Goal: Task Accomplishment & Management: Manage account settings

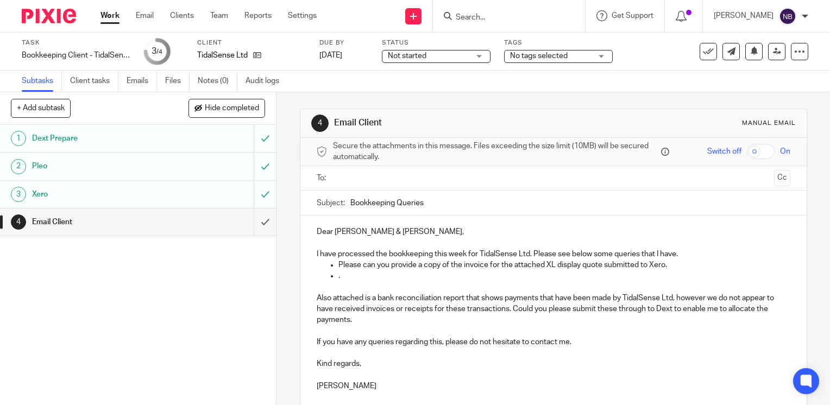
click at [341, 274] on p "." at bounding box center [564, 275] width 452 height 11
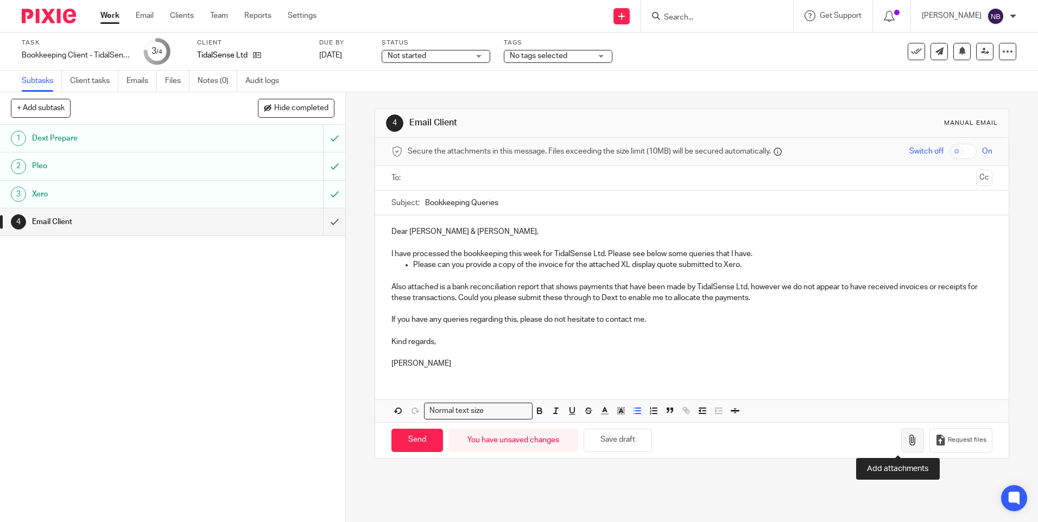
click at [829, 404] on icon "button" at bounding box center [912, 440] width 11 height 11
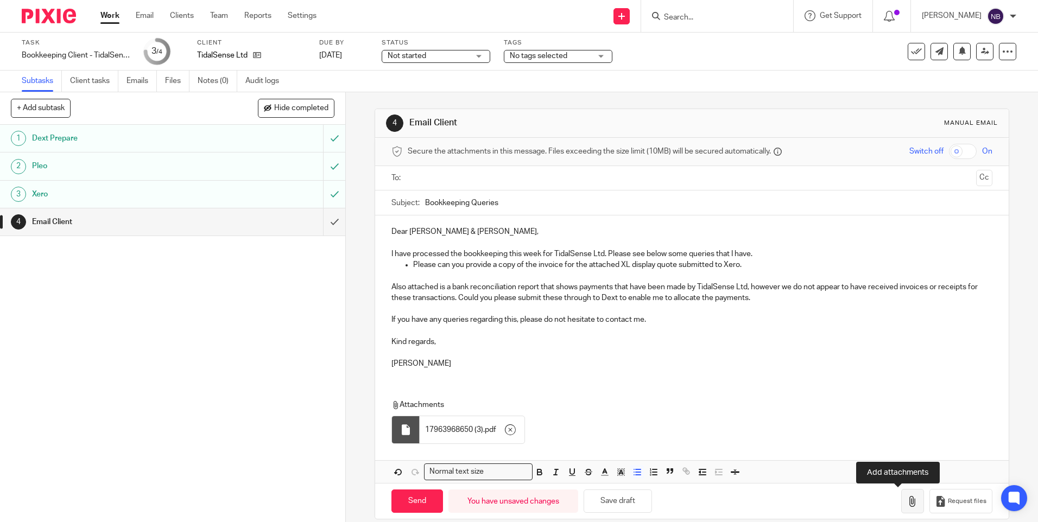
click at [829, 404] on button "button" at bounding box center [912, 501] width 23 height 24
click at [759, 267] on p "Please can you provide a copy of the invoice for the attached XL display quote …" at bounding box center [702, 265] width 579 height 11
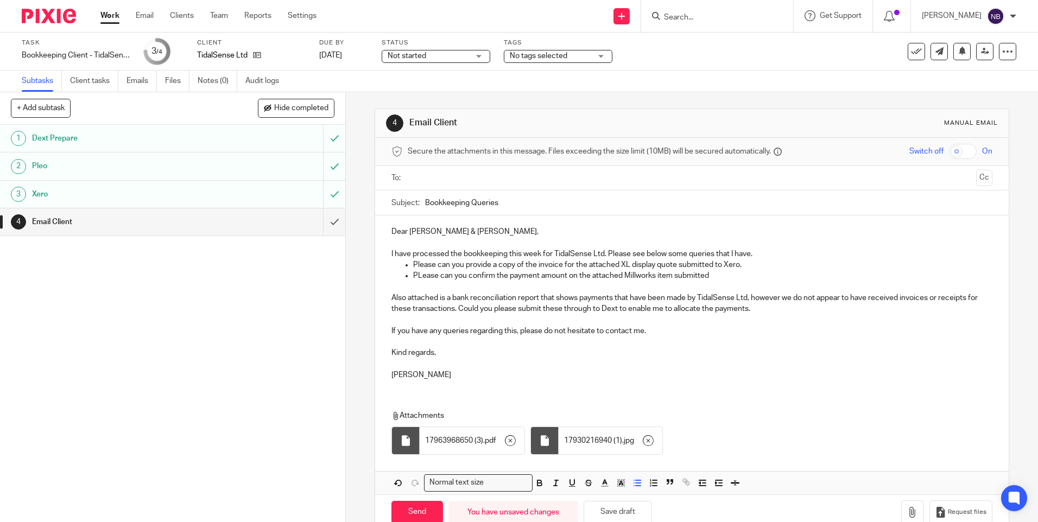
click at [421, 275] on p "PLease can you confirm the payment amount on the attached Millworks item submit…" at bounding box center [702, 275] width 579 height 11
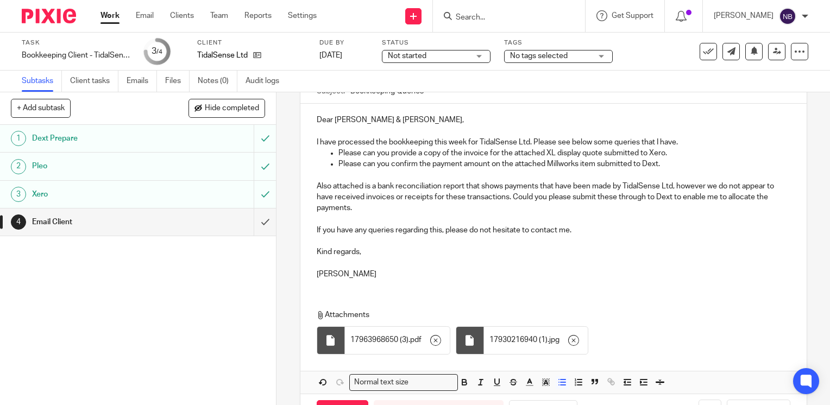
scroll to position [151, 0]
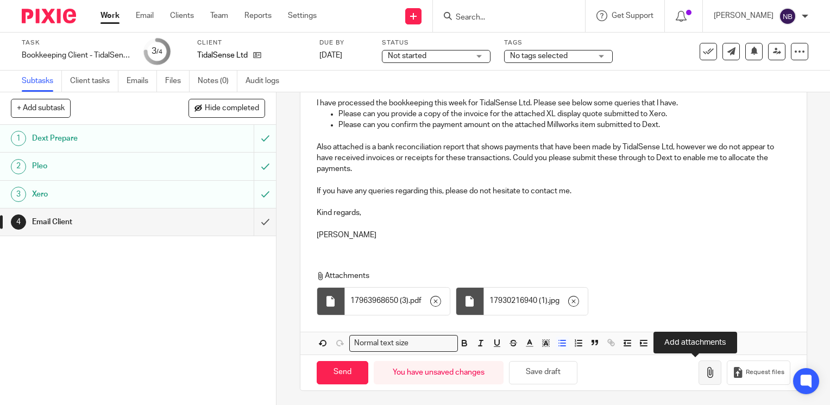
click at [704, 369] on icon "button" at bounding box center [709, 372] width 11 height 11
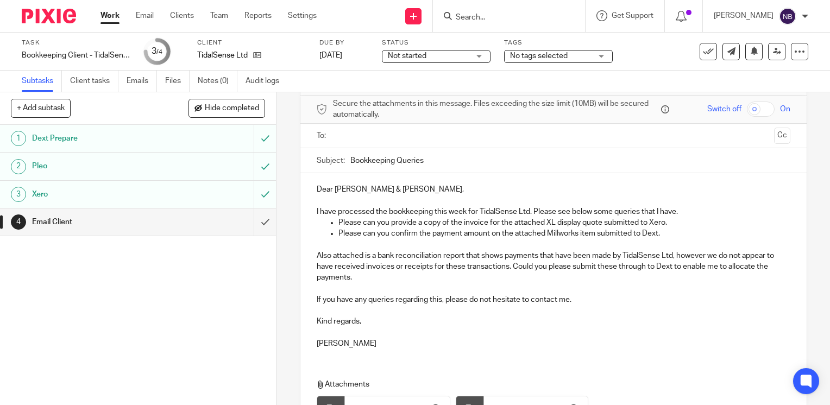
scroll to position [0, 0]
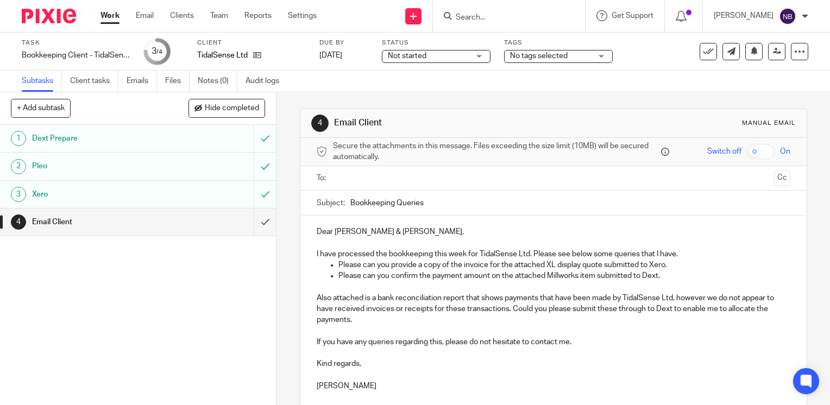
click at [426, 178] on input "text" at bounding box center [553, 178] width 432 height 12
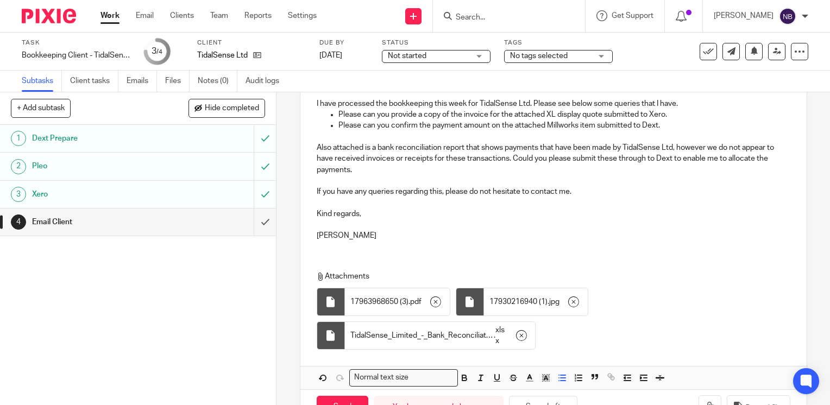
scroll to position [187, 0]
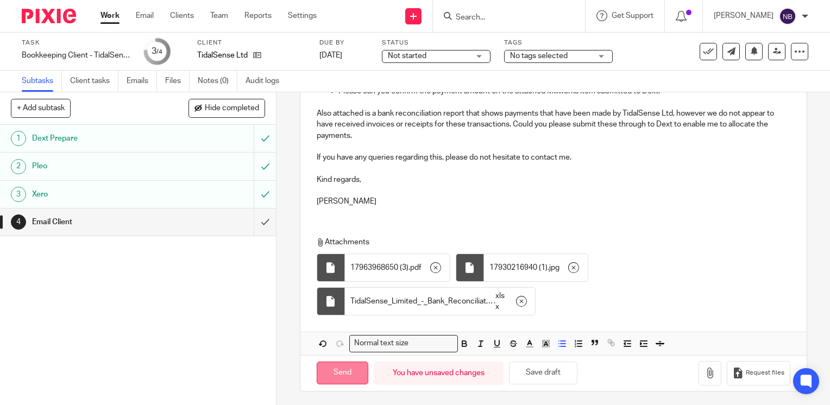
click at [346, 375] on input "Send" at bounding box center [343, 373] width 52 height 23
type input "Sent"
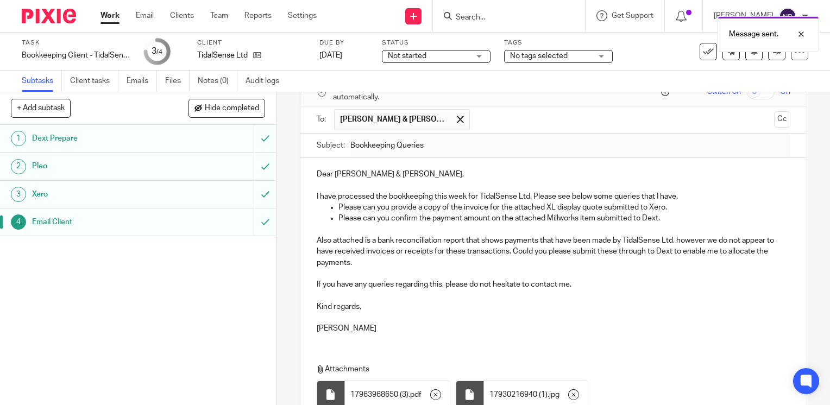
scroll to position [0, 0]
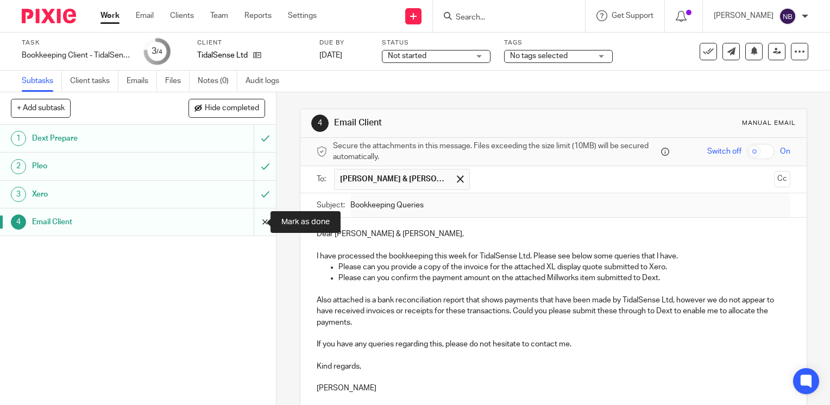
click at [254, 223] on input "submit" at bounding box center [138, 221] width 276 height 27
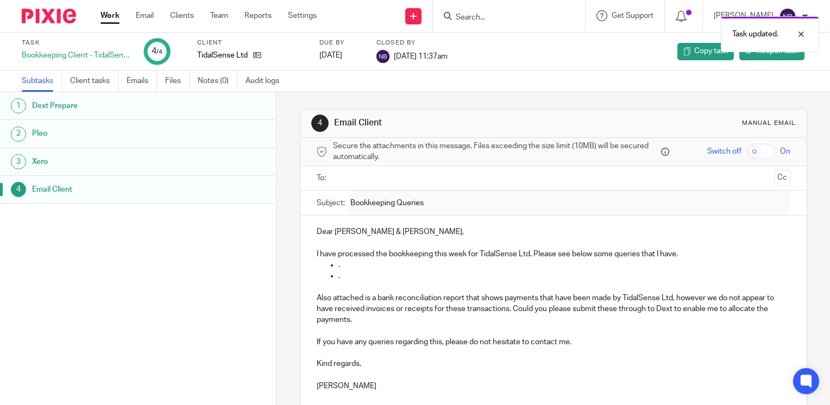
click at [113, 15] on link "Work" at bounding box center [109, 15] width 19 height 11
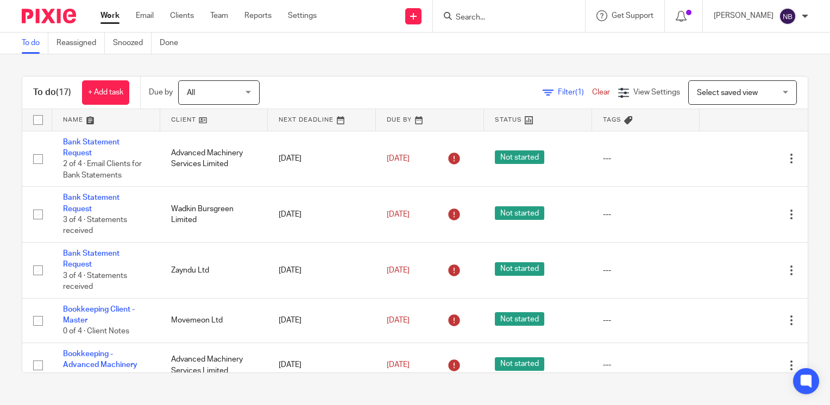
click at [187, 119] on link at bounding box center [214, 120] width 108 height 22
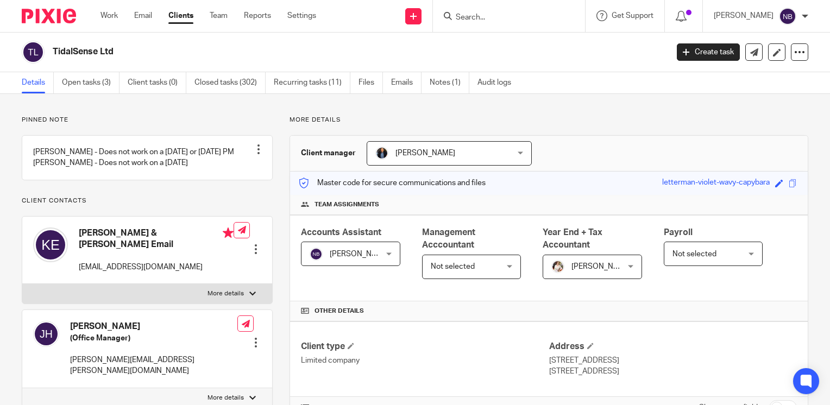
scroll to position [787, 0]
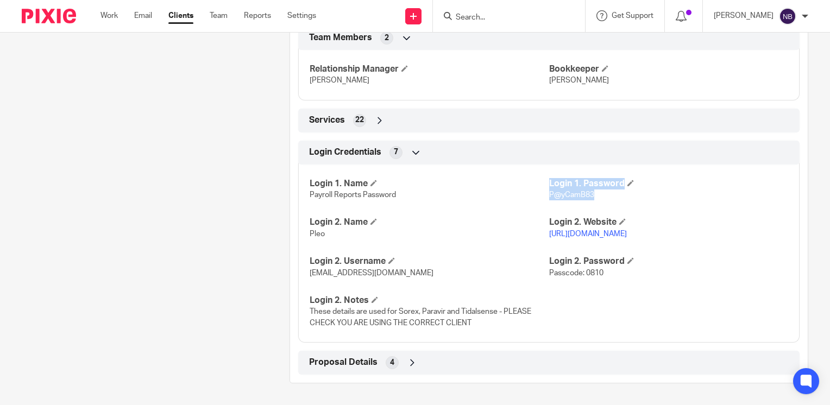
drag, startPoint x: 584, startPoint y: 198, endPoint x: 541, endPoint y: 193, distance: 43.2
click at [541, 193] on div "Login 1. Name Payroll Reports Password Login 1. Password P@yCamB83 Login 2. Nam…" at bounding box center [548, 249] width 501 height 187
drag, startPoint x: 541, startPoint y: 193, endPoint x: 612, endPoint y: 201, distance: 71.5
click at [612, 201] on div "Login 1. Name Payroll Reports Password Login 1. Password P@yCamB83 Login 2. Nam…" at bounding box center [548, 249] width 501 height 187
click at [608, 200] on p "P@yCamB83" at bounding box center [668, 194] width 239 height 11
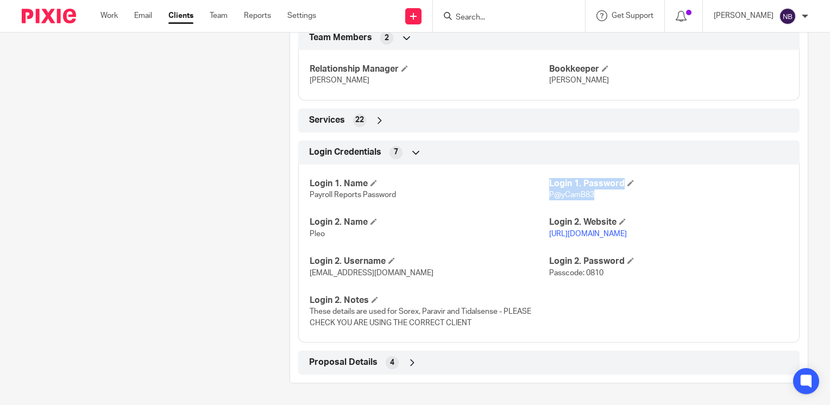
click at [554, 194] on span "P@yCamB83" at bounding box center [571, 195] width 45 height 8
click at [495, 236] on p "Pleo" at bounding box center [428, 234] width 239 height 11
drag, startPoint x: 589, startPoint y: 195, endPoint x: 543, endPoint y: 197, distance: 45.6
click at [549, 197] on p "P@yCamB83" at bounding box center [668, 194] width 239 height 11
copy span "P@yCamB83"
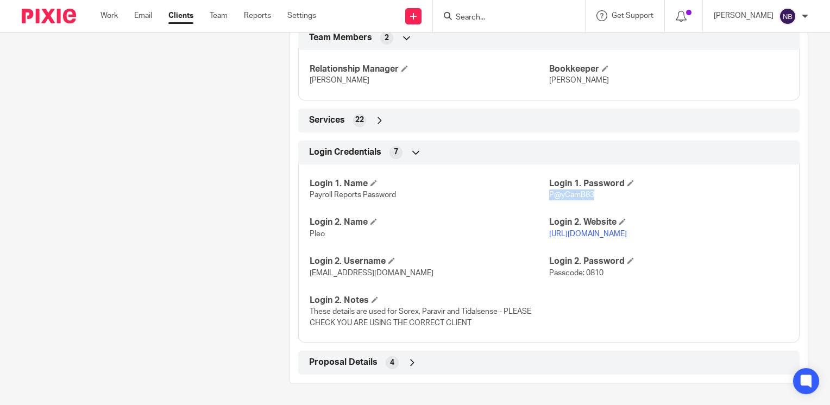
copy span "P@yCamB83"
click at [406, 369] on div "Proposal Details 4" at bounding box center [548, 362] width 485 height 18
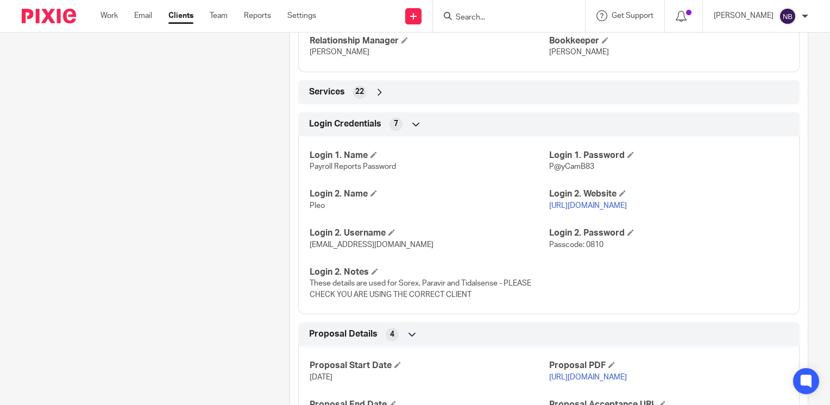
scroll to position [782, 0]
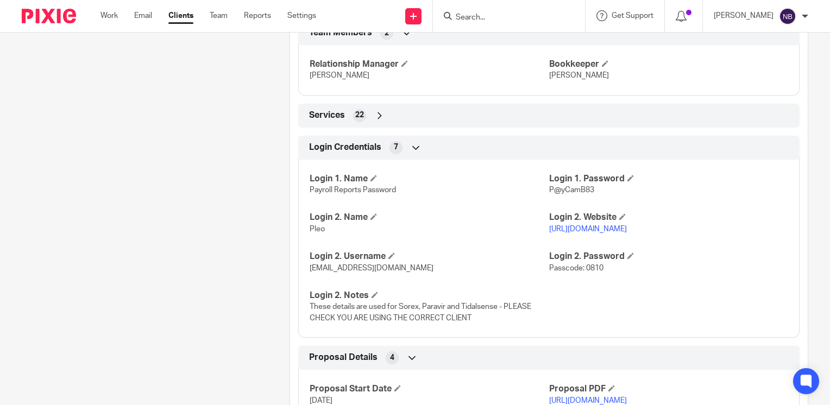
click at [375, 121] on icon at bounding box center [379, 115] width 11 height 11
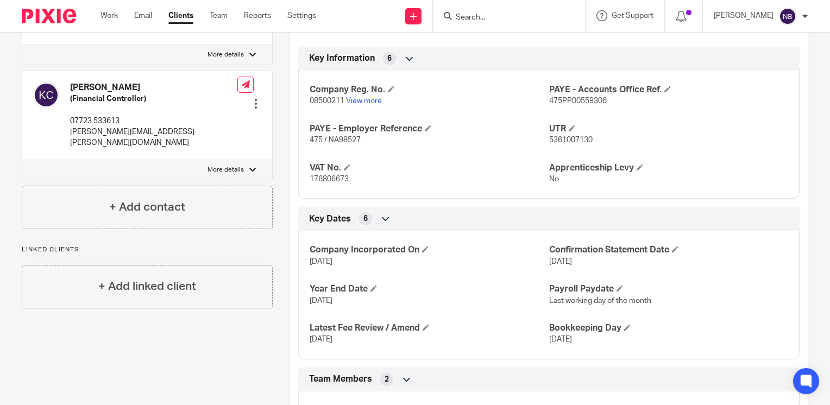
scroll to position [0, 0]
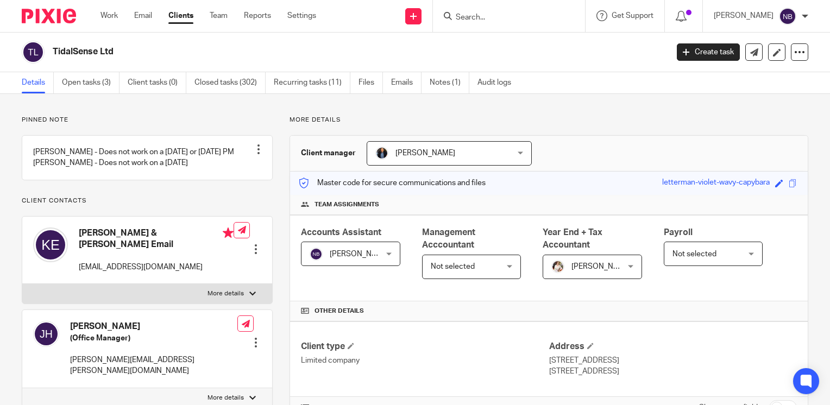
click at [526, 17] on input "Search" at bounding box center [503, 18] width 98 height 10
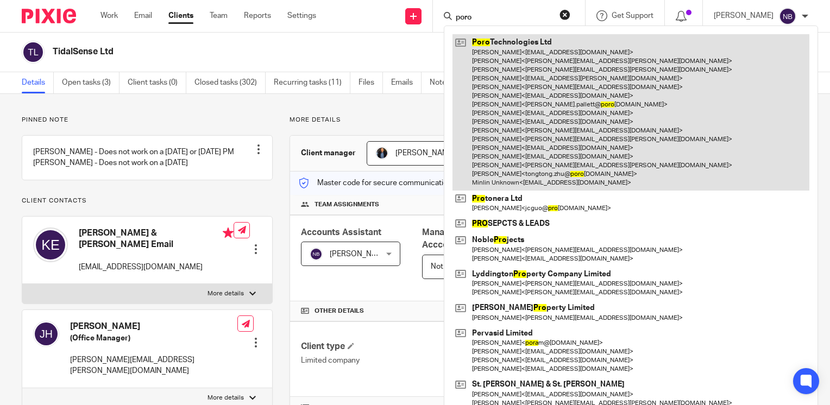
type input "poro"
click at [546, 91] on link at bounding box center [630, 112] width 357 height 156
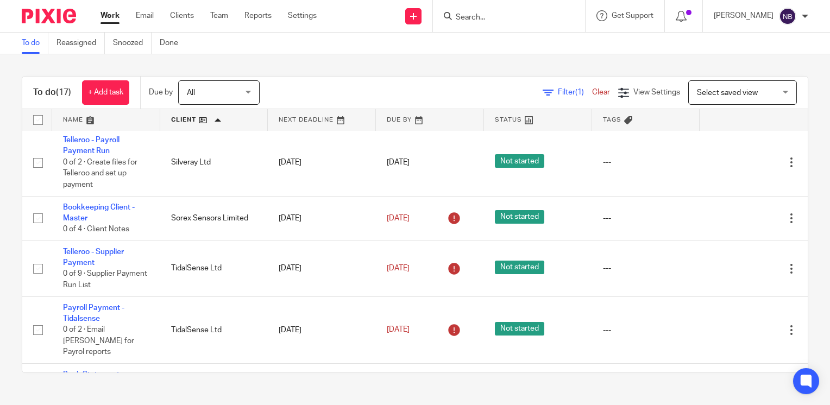
scroll to position [455, 0]
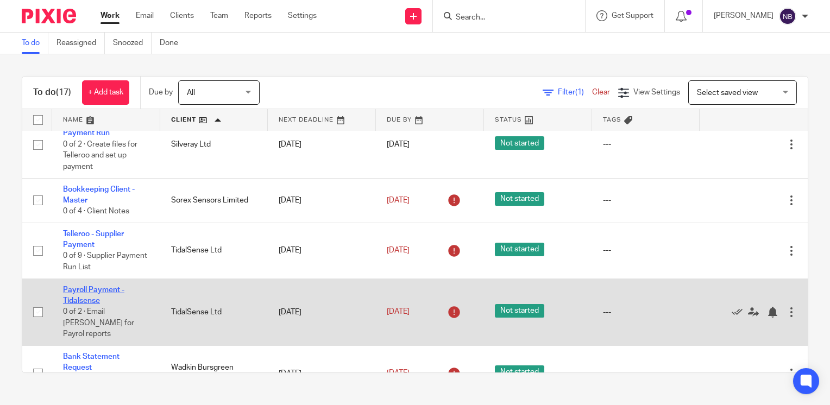
click at [82, 305] on link "Payroll Payment - Tidalsense" at bounding box center [93, 295] width 61 height 18
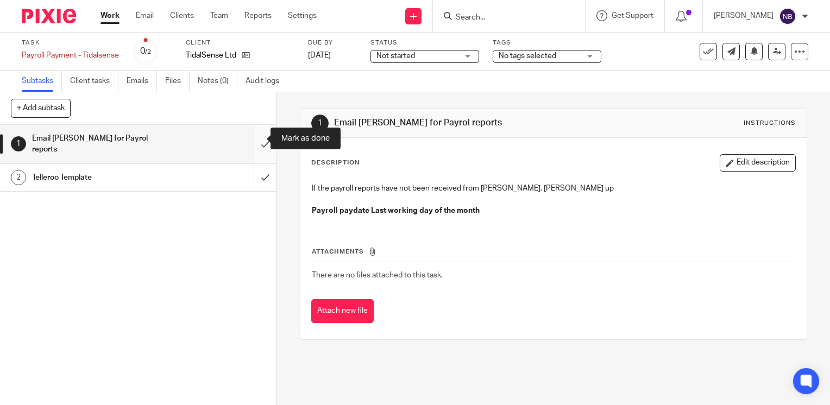
click at [254, 138] on input "submit" at bounding box center [138, 144] width 276 height 39
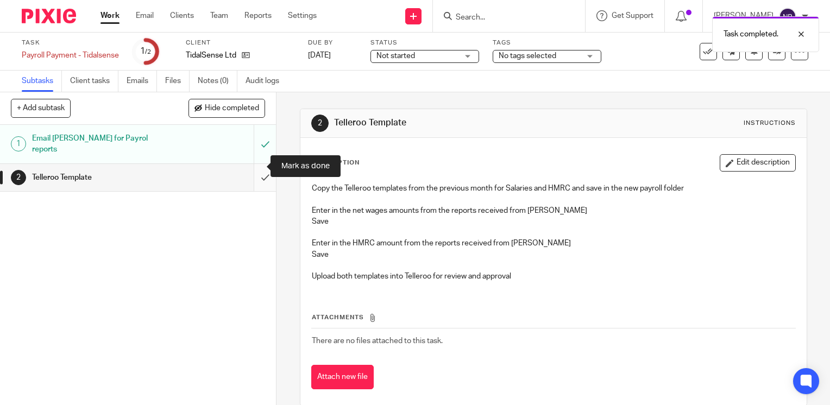
click at [253, 167] on input "submit" at bounding box center [138, 177] width 276 height 27
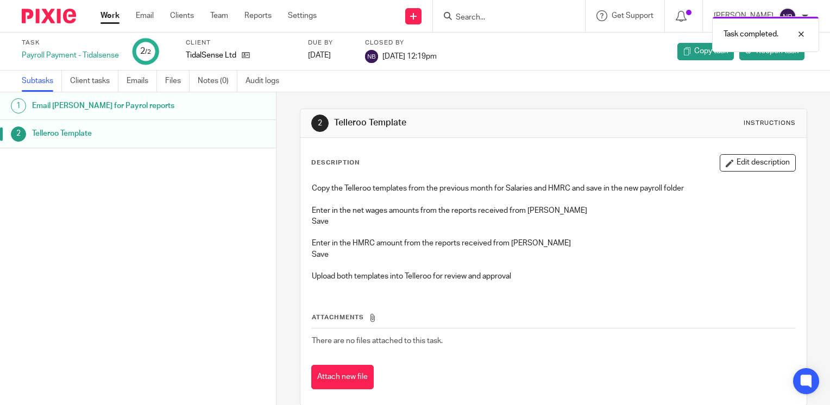
click at [106, 15] on link "Work" at bounding box center [109, 15] width 19 height 11
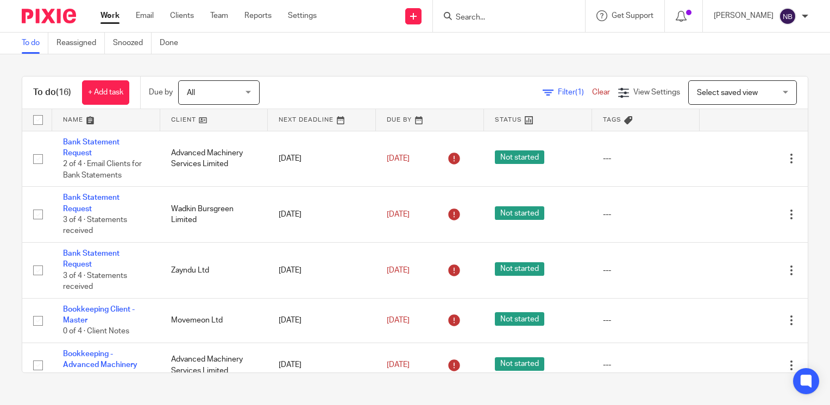
click at [180, 117] on link at bounding box center [214, 120] width 108 height 22
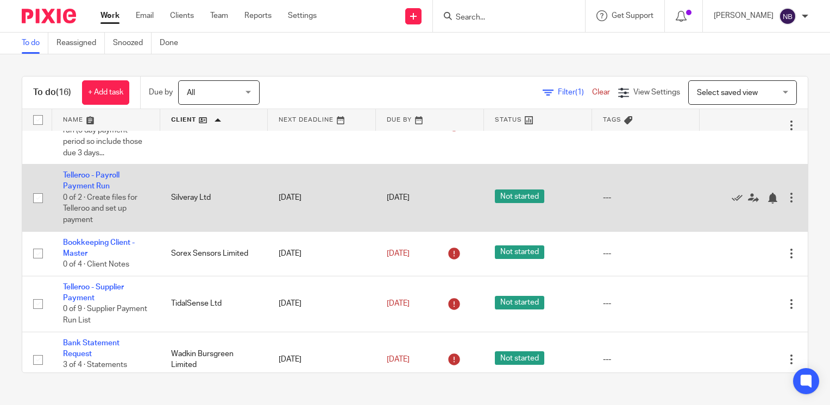
scroll to position [434, 0]
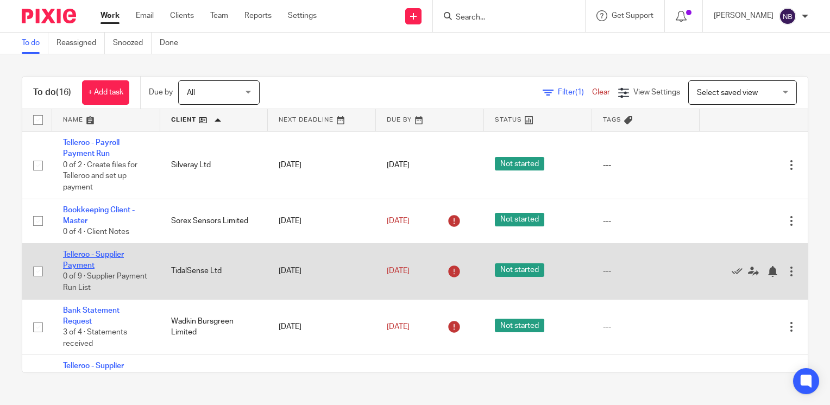
click at [100, 269] on link "Telleroo - Supplier Payment" at bounding box center [93, 260] width 61 height 18
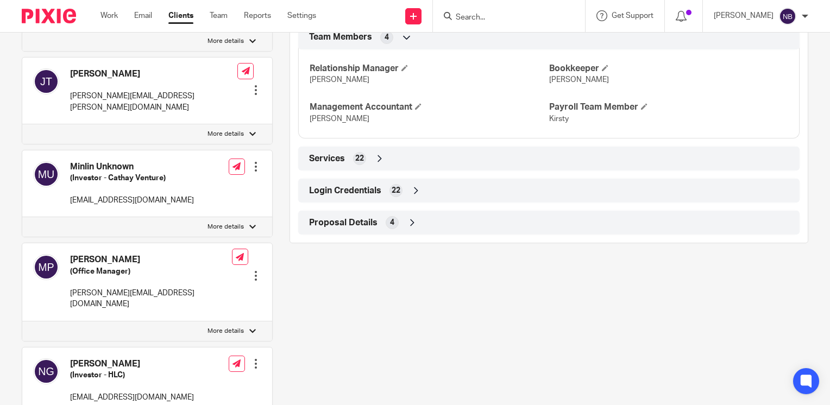
scroll to position [869, 0]
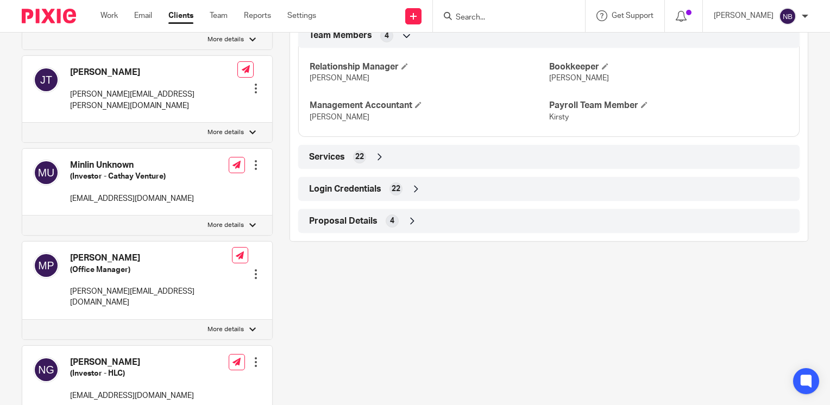
click at [412, 194] on icon at bounding box center [415, 189] width 11 height 11
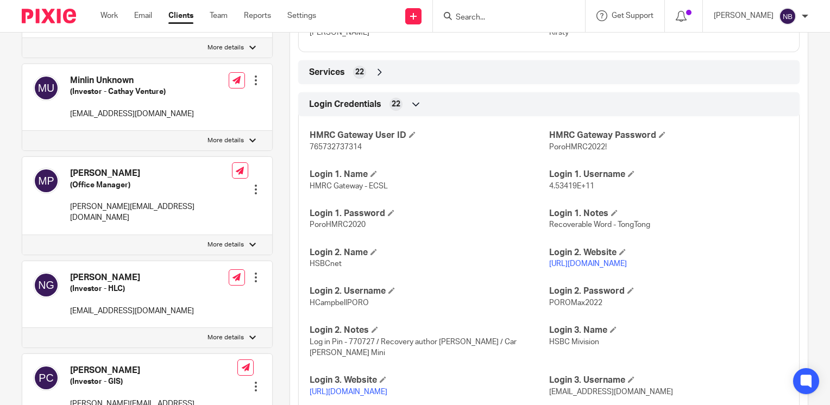
scroll to position [977, 0]
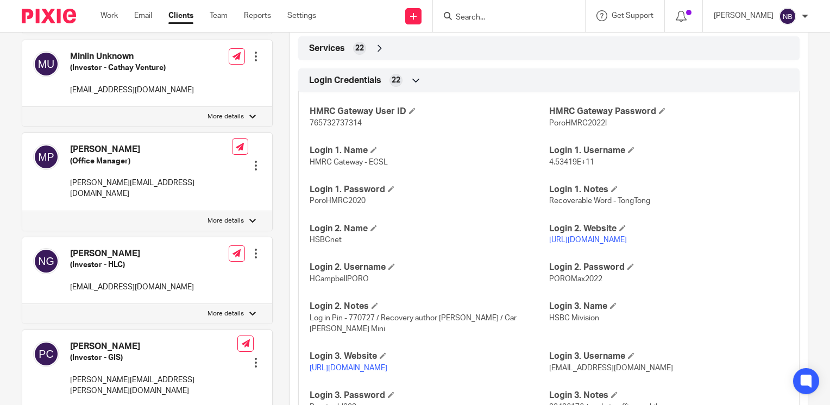
drag, startPoint x: 637, startPoint y: 250, endPoint x: 544, endPoint y: 252, distance: 92.9
click at [549, 245] on p "[URL][DOMAIN_NAME]" at bounding box center [668, 240] width 239 height 11
copy link "[URL][DOMAIN_NAME]"
drag, startPoint x: 366, startPoint y: 290, endPoint x: 306, endPoint y: 288, distance: 59.8
click at [309, 284] on p "HCampbellPORO" at bounding box center [428, 279] width 239 height 11
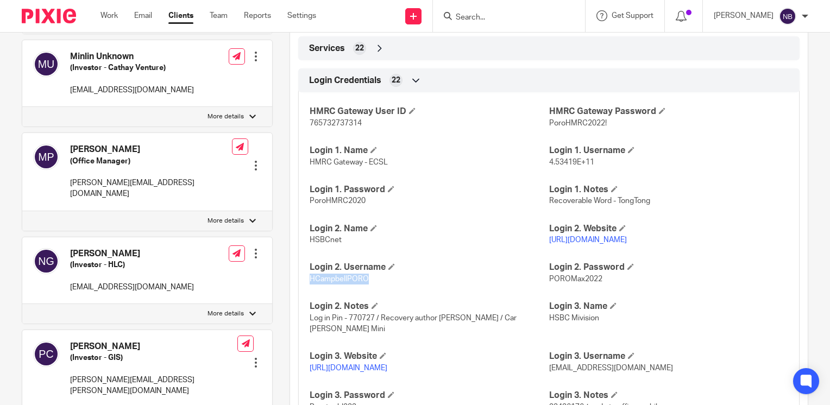
copy span "HCampbellPORO"
